Goal: Task Accomplishment & Management: Use online tool/utility

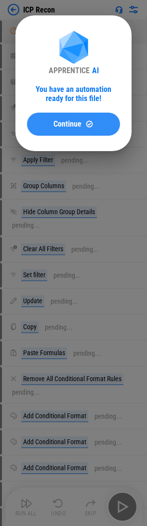
click at [68, 128] on span "Continue" at bounding box center [67, 124] width 28 height 8
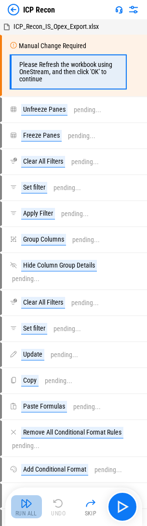
click at [16, 505] on button "Run All" at bounding box center [26, 506] width 31 height 23
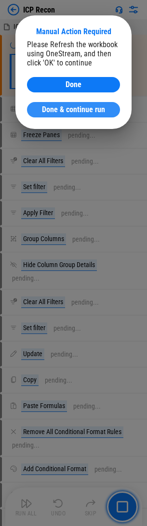
click at [92, 107] on span "Done & continue run" at bounding box center [73, 110] width 63 height 8
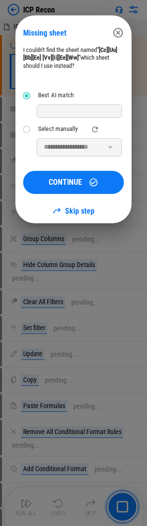
click at [54, 127] on div "Select manually" at bounding box center [57, 129] width 39 height 7
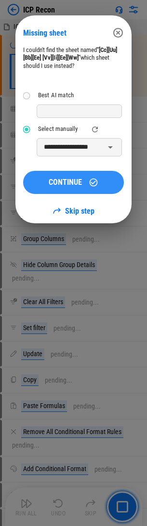
click at [65, 184] on span "CONTINUE" at bounding box center [65, 183] width 33 height 8
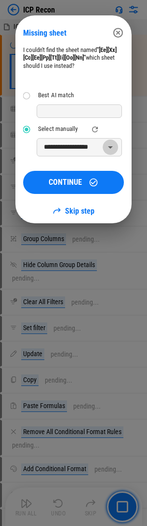
click at [109, 148] on icon "Open" at bounding box center [110, 148] width 12 height 12
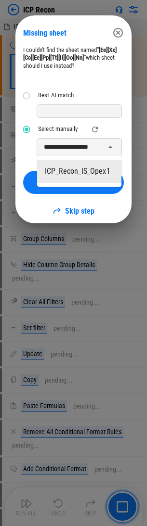
click at [81, 176] on li "ICP_Recon_IS_Opex1" at bounding box center [79, 171] width 84 height 23
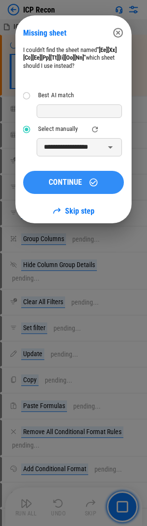
scroll to position [0, 0]
click at [65, 179] on span "CONTINUE" at bounding box center [65, 183] width 33 height 8
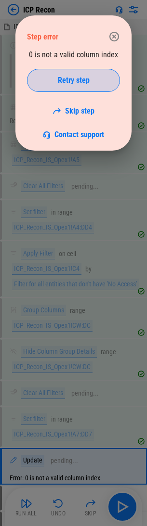
click at [76, 80] on span "Retry step" at bounding box center [74, 81] width 32 height 8
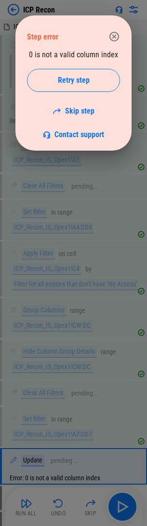
scroll to position [136, 0]
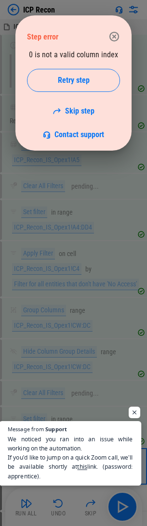
click at [60, 464] on span "We noticed you ran into an issue while working on the automation. If you’d like…" at bounding box center [70, 457] width 125 height 46
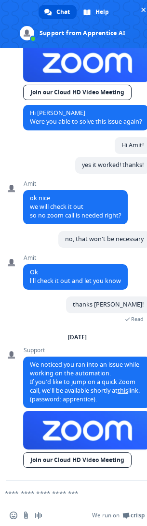
click at [39, 495] on textarea "Compose your message..." at bounding box center [62, 493] width 114 height 9
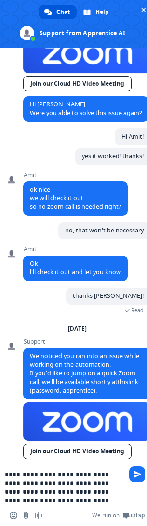
type textarea "**********"
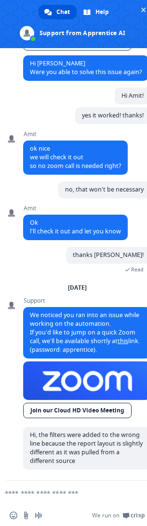
scroll to position [185, 0]
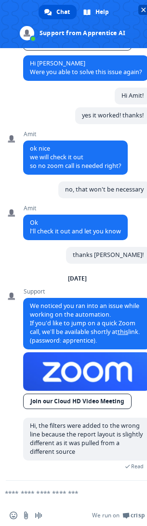
click at [142, 9] on span "Close chat" at bounding box center [143, 10] width 5 height 5
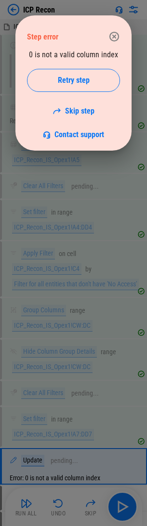
click at [114, 40] on icon "button" at bounding box center [114, 37] width 12 height 12
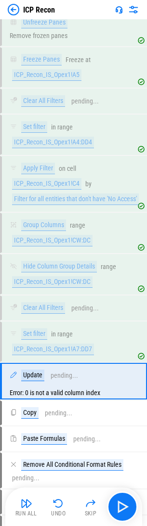
scroll to position [81, 0]
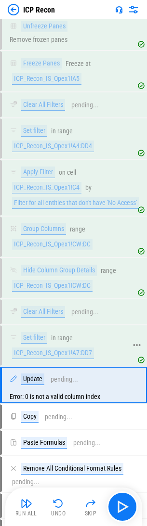
click at [92, 343] on div "Set filter in range ICP_Recon_IS_Opex1!A7:DD7" at bounding box center [68, 345] width 117 height 27
click at [59, 505] on img "button" at bounding box center [58, 504] width 12 height 12
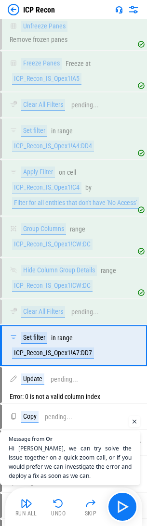
scroll to position [253, 0]
click at [60, 462] on span "Hi [PERSON_NAME], we can try solve the issue together on a quick zoom call, or …" at bounding box center [70, 462] width 125 height 37
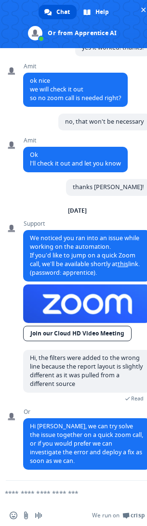
click at [49, 496] on textarea "Compose your message..." at bounding box center [62, 493] width 114 height 9
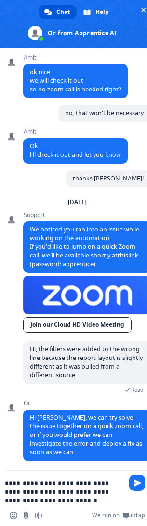
type textarea "**********"
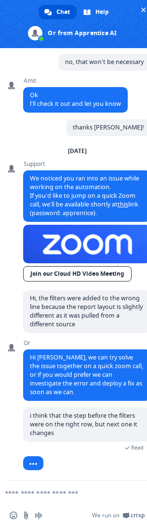
scroll to position [336, 0]
